Goal: Task Accomplishment & Management: Complete application form

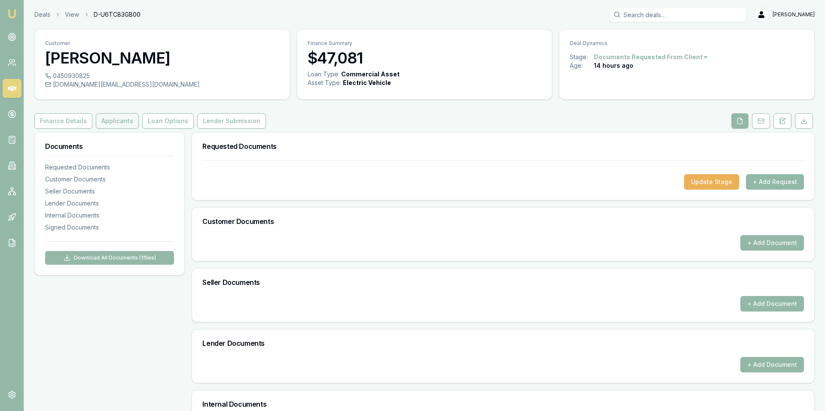
click at [115, 120] on button "Applicants" at bounding box center [117, 120] width 43 height 15
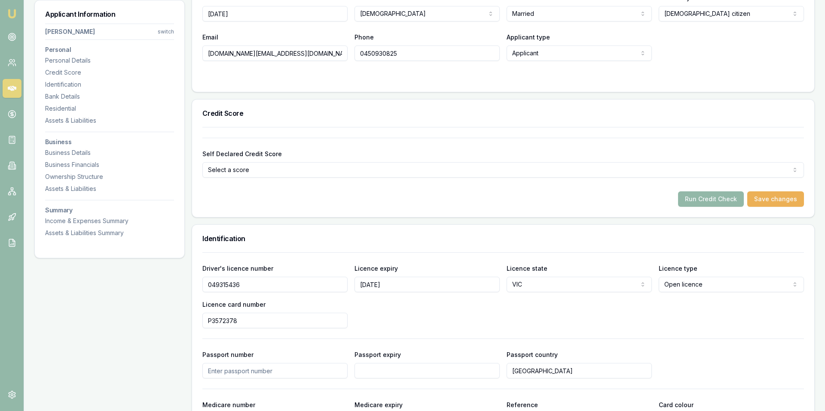
scroll to position [297, 0]
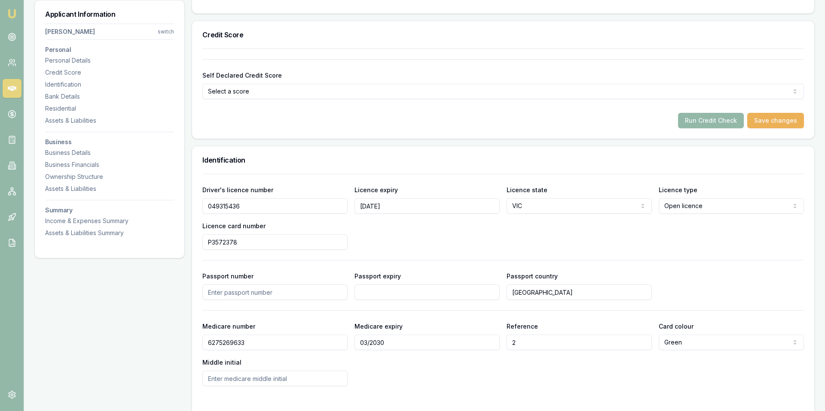
drag, startPoint x: 250, startPoint y: 207, endPoint x: 192, endPoint y: 215, distance: 59.0
click at [192, 215] on div "Identification Driver's licence number [DRIVERS_LICENSE_NUMBER] Licence expiry …" at bounding box center [503, 282] width 623 height 272
drag, startPoint x: 252, startPoint y: 208, endPoint x: 201, endPoint y: 210, distance: 50.7
click at [201, 210] on div "Driver's licence number [DRIVERS_LICENSE_NUMBER] Licence expiry [DATE] Licence …" at bounding box center [503, 296] width 622 height 244
click at [241, 244] on input "P3572378" at bounding box center [274, 242] width 145 height 15
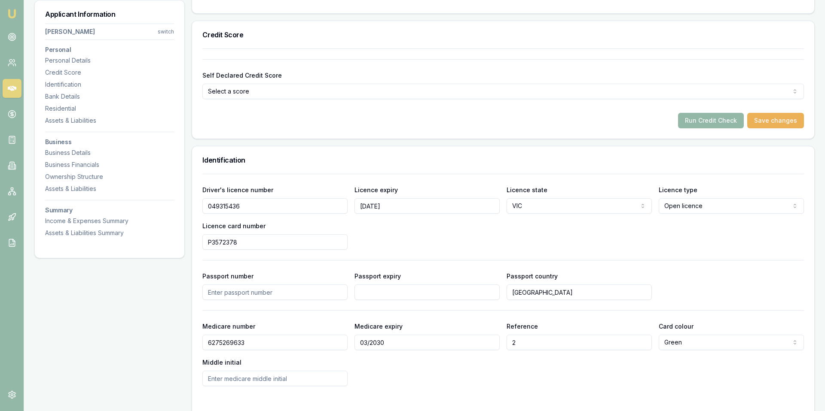
drag, startPoint x: 240, startPoint y: 244, endPoint x: 201, endPoint y: 244, distance: 38.7
click at [201, 244] on div "Driver's licence number [DRIVERS_LICENSE_NUMBER] Licence expiry [DATE] Licence …" at bounding box center [503, 296] width 622 height 244
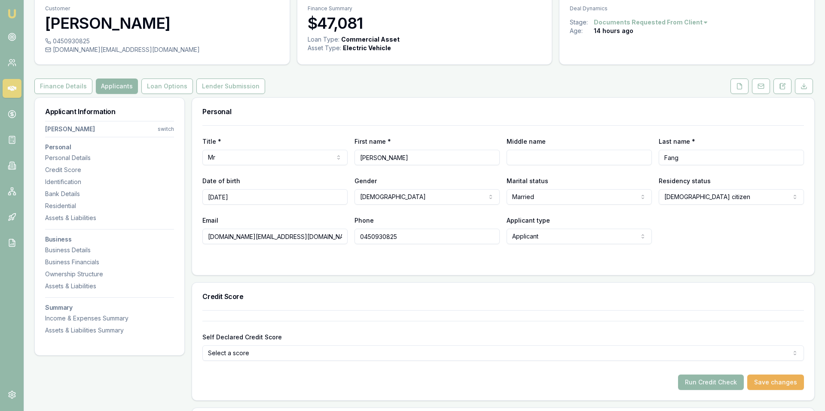
scroll to position [37, 0]
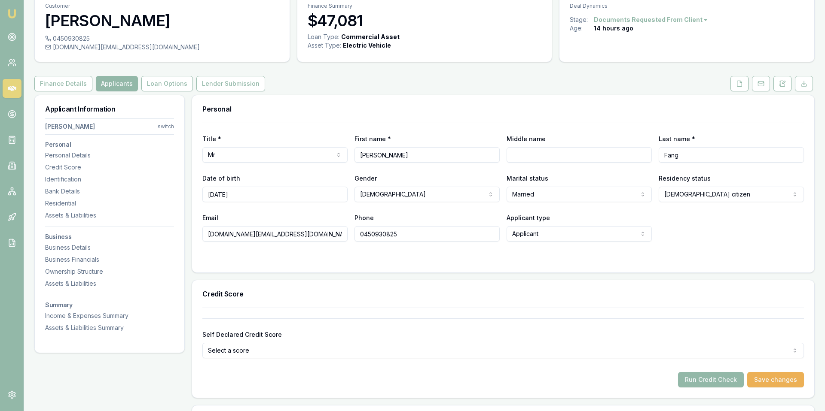
click at [291, 235] on input "[DOMAIN_NAME][EMAIL_ADDRESS][DOMAIN_NAME]" at bounding box center [274, 233] width 145 height 15
drag, startPoint x: 291, startPoint y: 235, endPoint x: 201, endPoint y: 232, distance: 90.7
click at [201, 232] on div "Title * Mr Mr Mrs Miss Ms Dr Prof First name * [PERSON_NAME] Middle name Last n…" at bounding box center [503, 198] width 622 height 150
click at [399, 235] on input "0450930825" at bounding box center [426, 233] width 145 height 15
drag, startPoint x: 403, startPoint y: 235, endPoint x: 342, endPoint y: 238, distance: 61.1
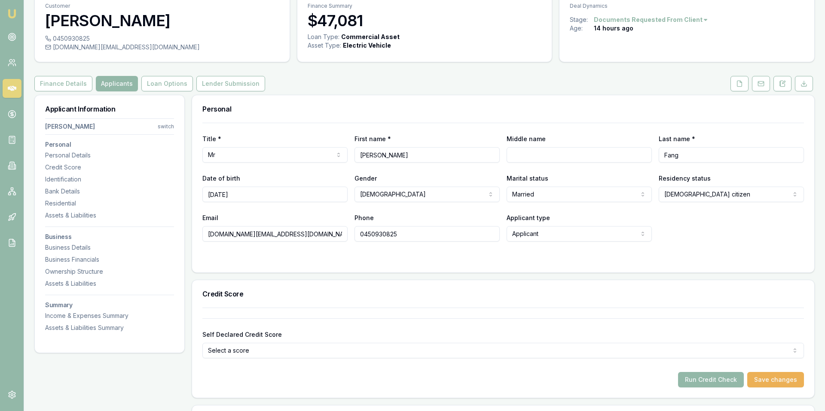
click at [342, 238] on div "Email [DOMAIN_NAME][EMAIL_ADDRESS][DOMAIN_NAME] Phone [PHONE_NUMBER] Applicant …" at bounding box center [502, 227] width 601 height 29
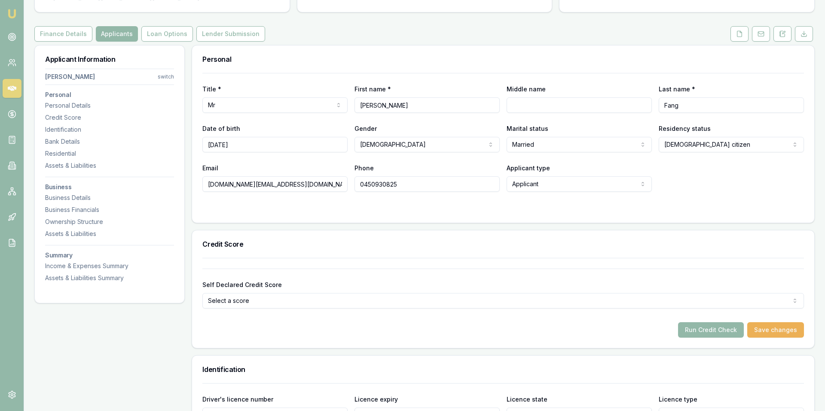
scroll to position [238, 0]
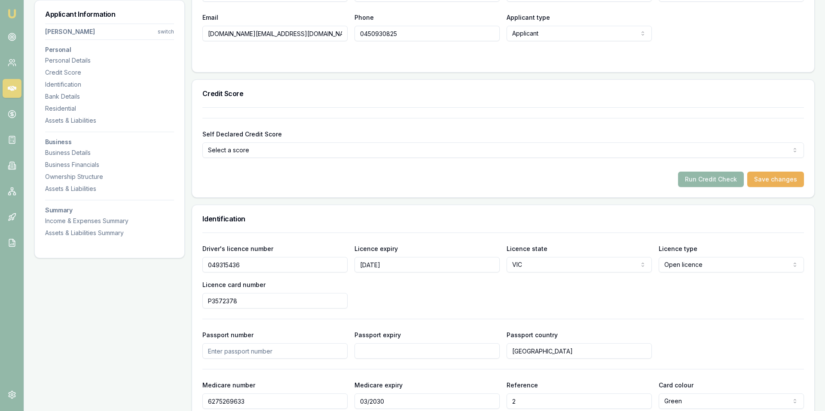
drag, startPoint x: 243, startPoint y: 266, endPoint x: 187, endPoint y: 266, distance: 55.4
click at [239, 300] on input "P3572378" at bounding box center [274, 300] width 145 height 15
drag, startPoint x: 239, startPoint y: 299, endPoint x: 193, endPoint y: 301, distance: 46.4
click at [193, 301] on div "Driver's licence number [DRIVERS_LICENSE_NUMBER] Licence expiry [DATE] Licence …" at bounding box center [503, 355] width 622 height 244
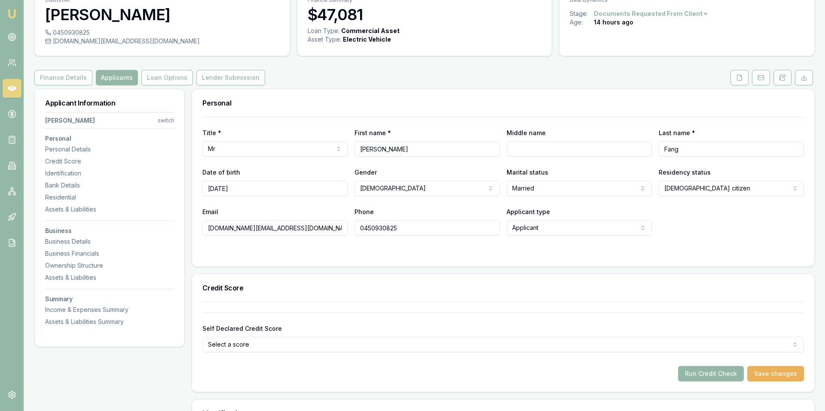
scroll to position [0, 0]
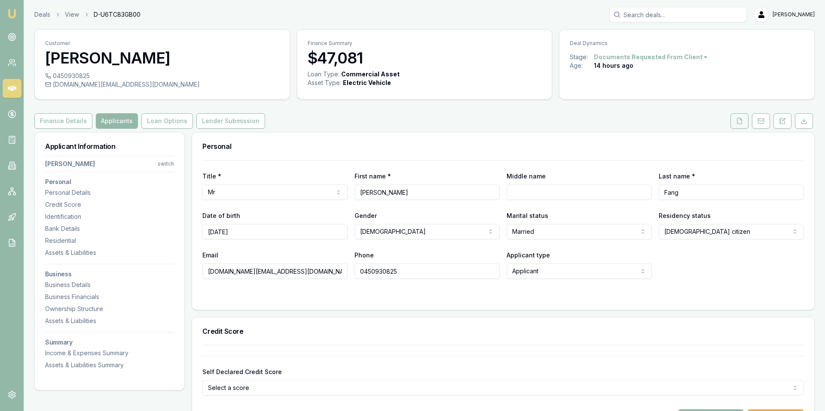
click at [738, 122] on icon at bounding box center [739, 121] width 7 height 7
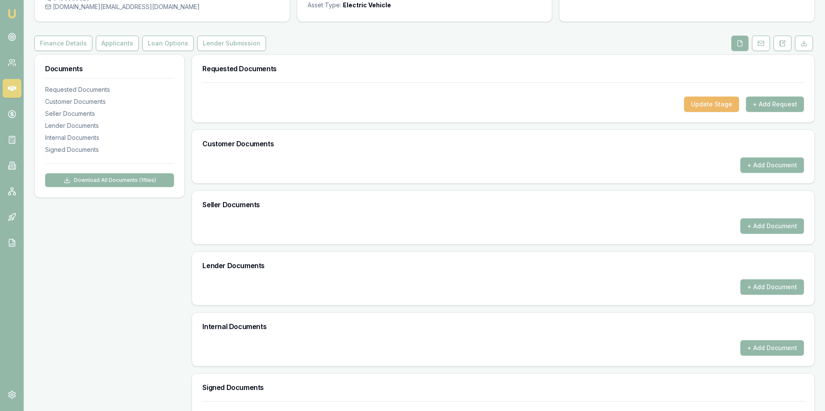
scroll to position [159, 0]
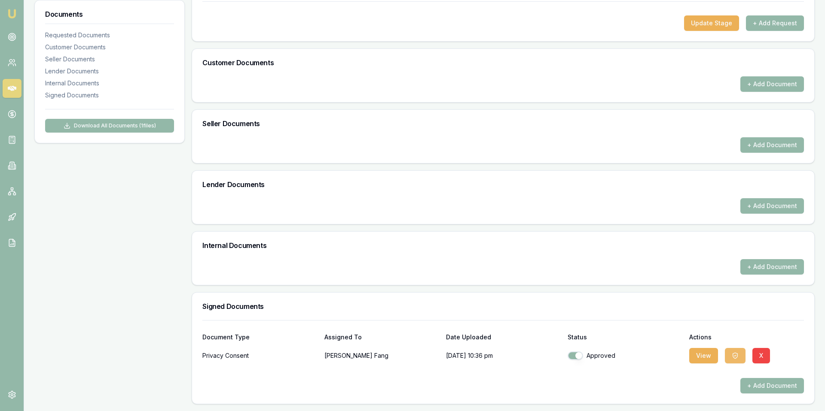
click at [731, 357] on icon "button" at bounding box center [734, 356] width 7 height 7
click at [705, 253] on body "Emu Broker Deals View D-U6TC83GB00 [PERSON_NAME] Toggle Menu Customer Hsi-[PERS…" at bounding box center [412, 46] width 825 height 411
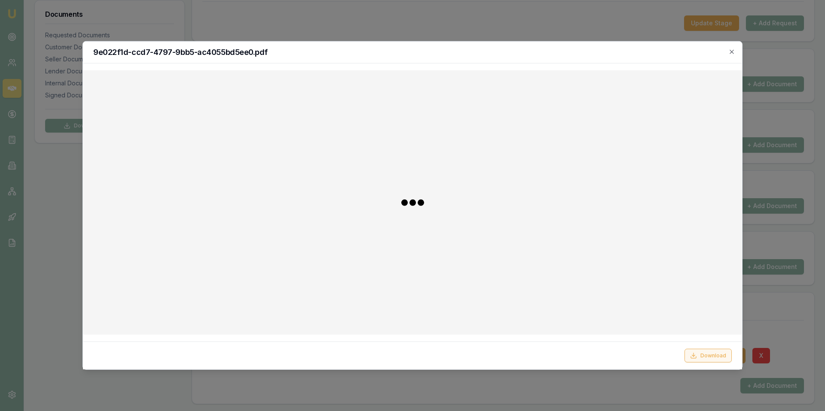
click at [713, 357] on button "Download" at bounding box center [707, 356] width 47 height 14
click at [726, 55] on h2 "9e022f1d-ccd7-4797-9bb5-ac4055bd5ee0.pdf" at bounding box center [412, 53] width 638 height 8
click at [731, 52] on icon "button" at bounding box center [731, 52] width 7 height 7
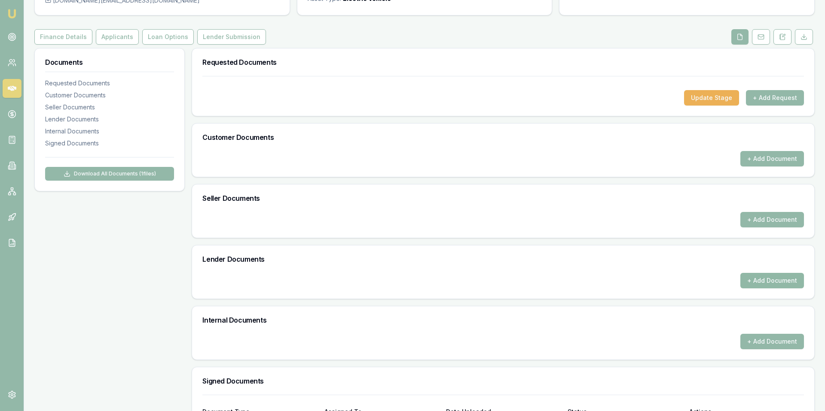
scroll to position [77, 0]
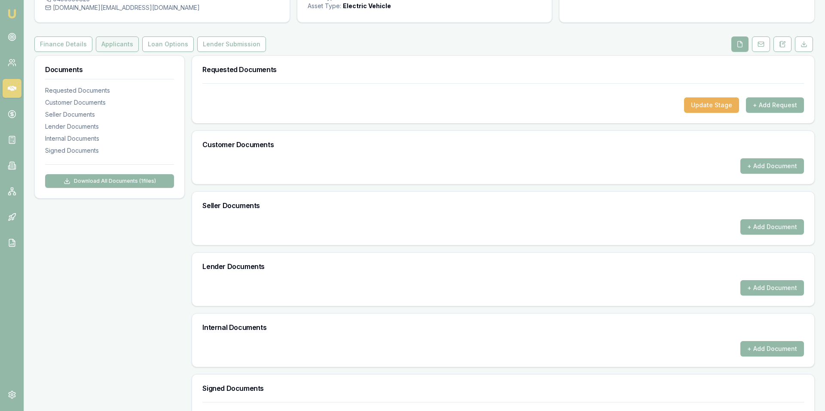
click at [110, 46] on button "Applicants" at bounding box center [117, 44] width 43 height 15
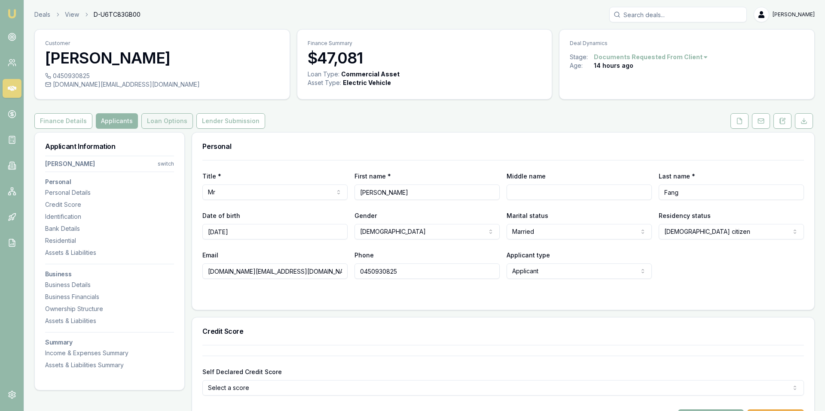
click at [154, 123] on button "Loan Options" at bounding box center [167, 120] width 52 height 15
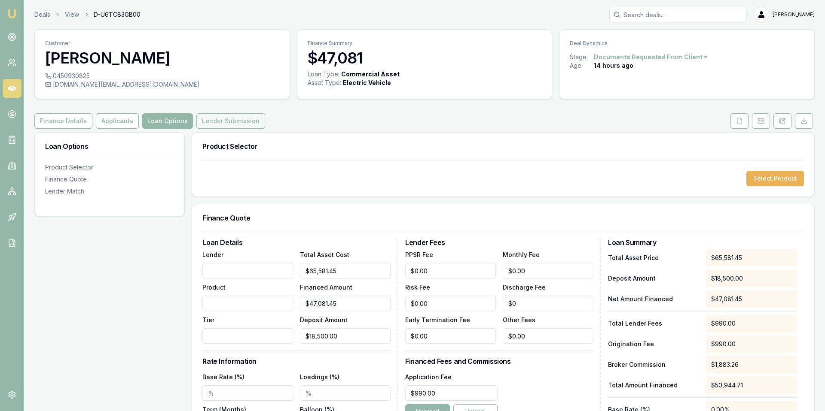
click at [220, 118] on button "Lender Submission" at bounding box center [230, 120] width 69 height 15
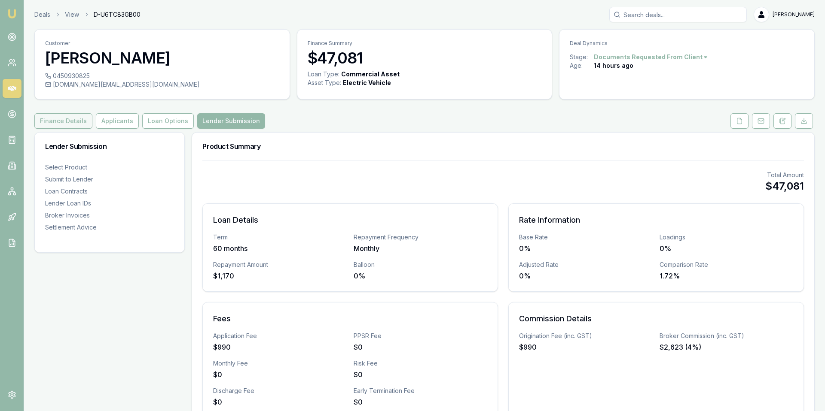
click at [65, 123] on button "Finance Details" at bounding box center [63, 120] width 58 height 15
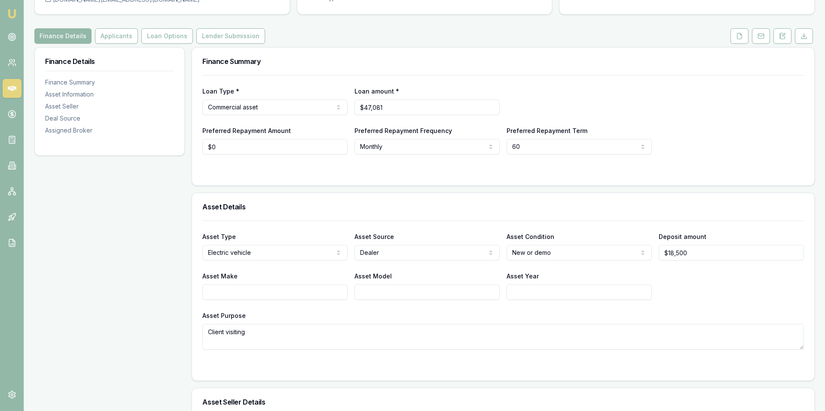
scroll to position [101, 0]
